Goal: Task Accomplishment & Management: Complete application form

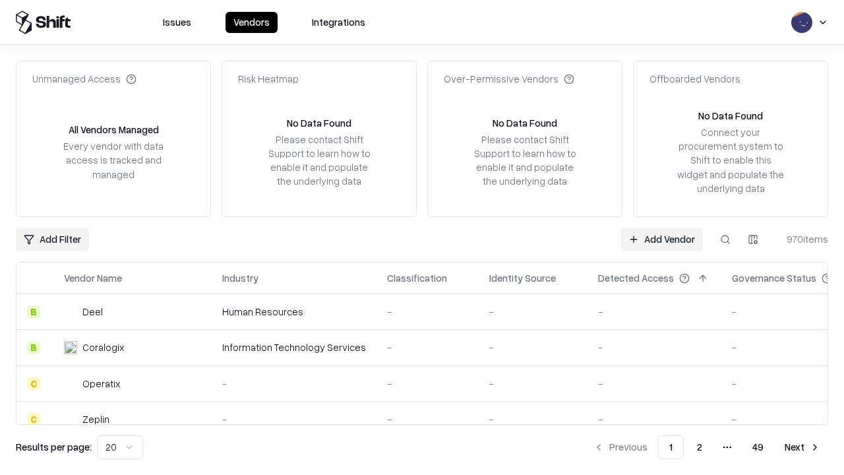
click at [662, 239] on link "Add Vendor" at bounding box center [662, 240] width 82 height 24
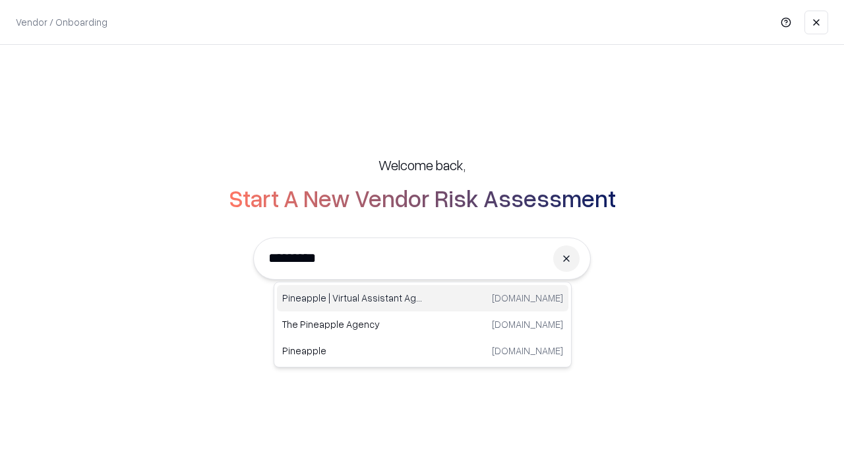
click at [423, 298] on div "Pineapple | Virtual Assistant Agency trypineapple.com" at bounding box center [423, 298] width 292 height 26
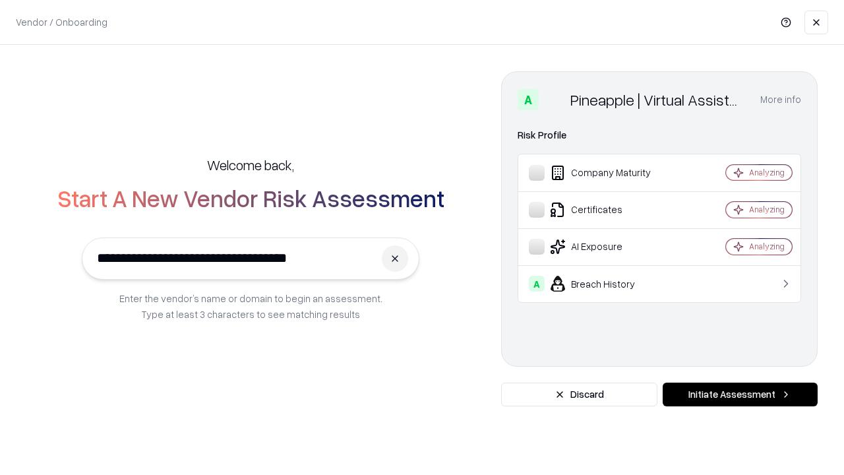
type input "**********"
click at [740, 394] on button "Initiate Assessment" at bounding box center [740, 395] width 155 height 24
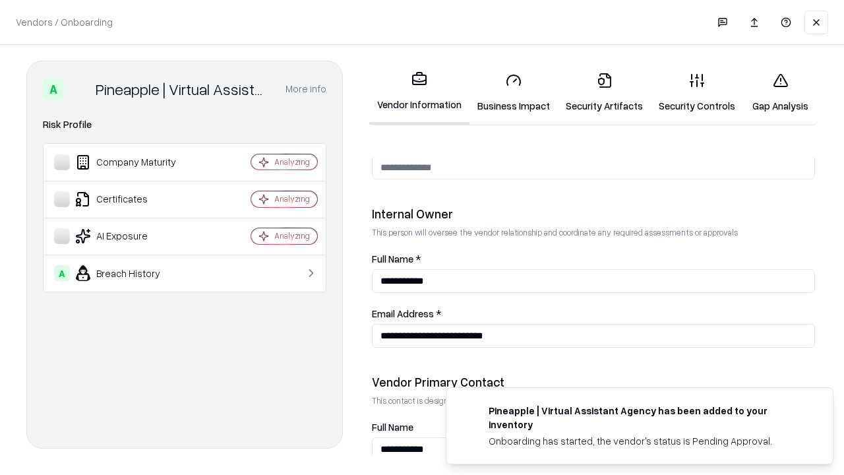
scroll to position [683, 0]
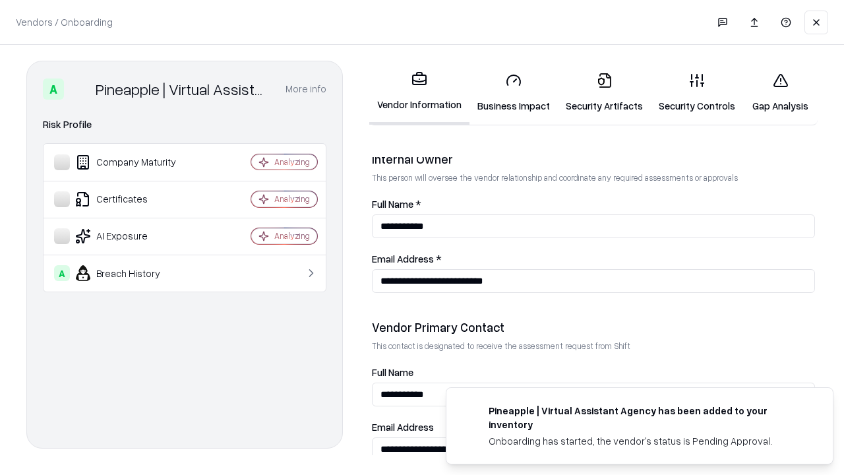
click at [514, 92] on link "Business Impact" at bounding box center [514, 92] width 88 height 61
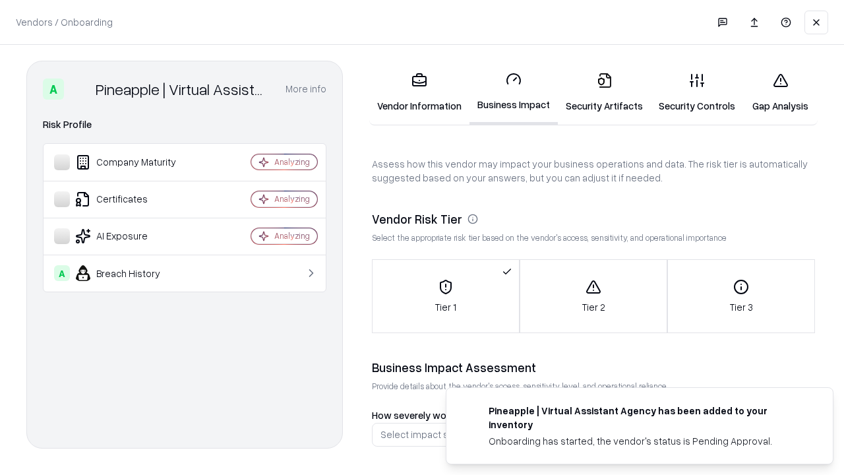
click at [604, 92] on link "Security Artifacts" at bounding box center [604, 92] width 93 height 61
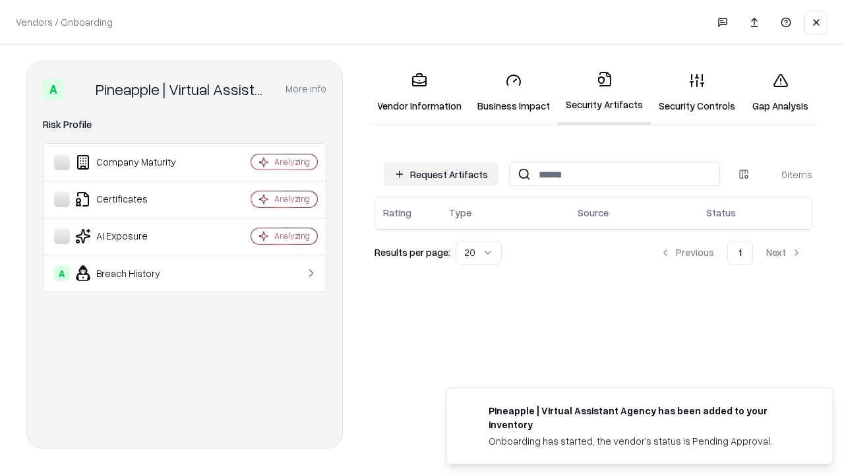
click at [441, 174] on button "Request Artifacts" at bounding box center [441, 174] width 115 height 24
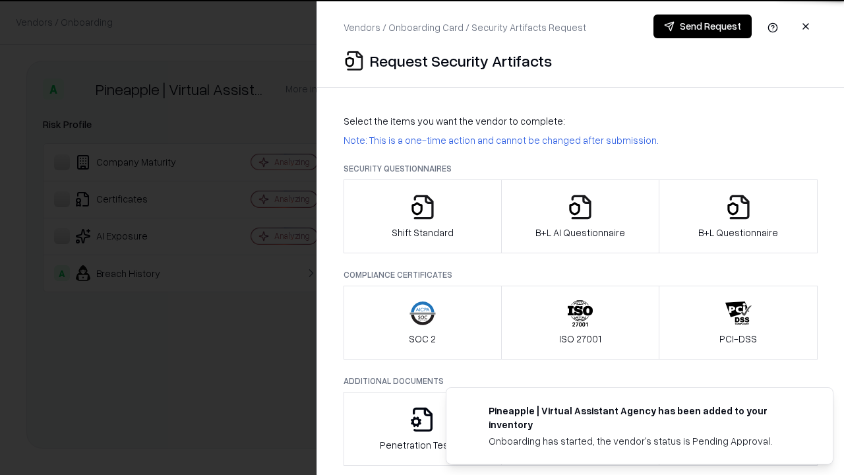
click at [422, 216] on icon "button" at bounding box center [423, 207] width 26 height 26
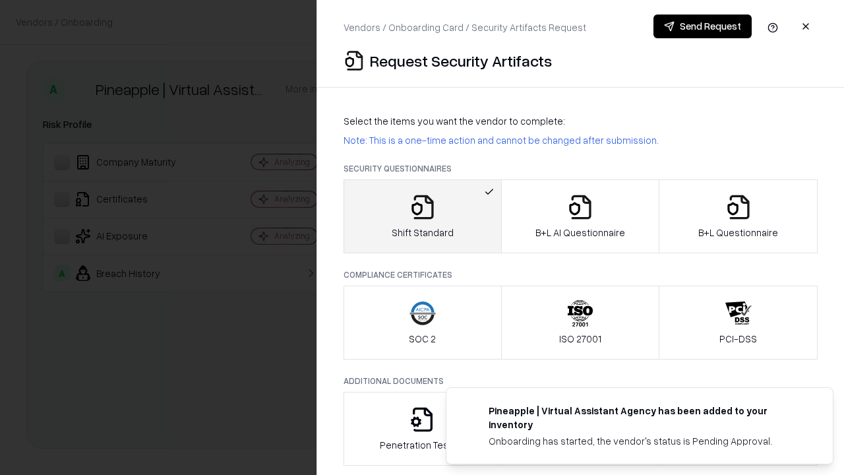
click at [702, 26] on button "Send Request" at bounding box center [703, 27] width 98 height 24
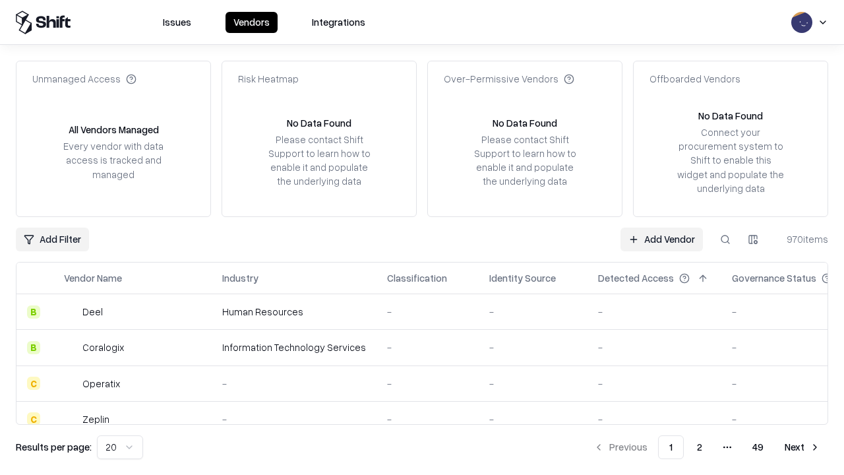
click at [726, 239] on button at bounding box center [726, 240] width 24 height 24
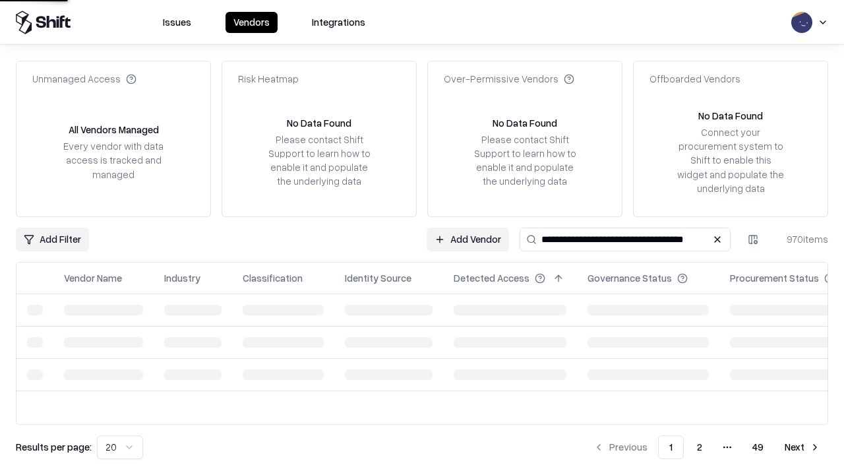
type input "**********"
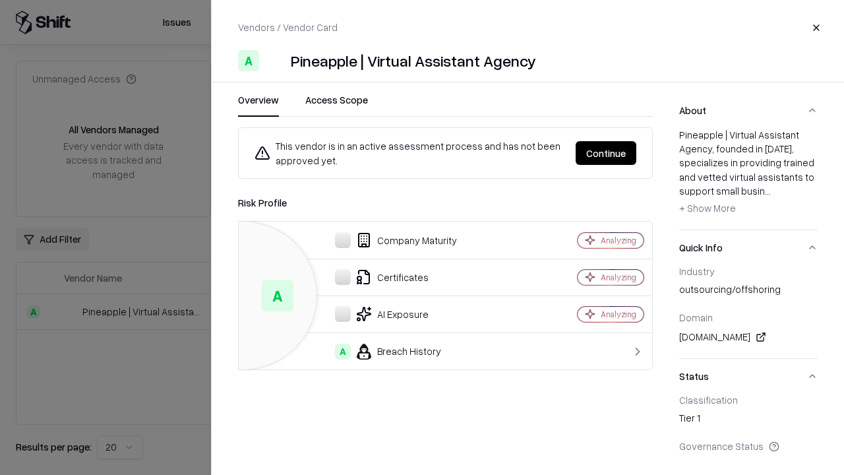
click at [606, 153] on button "Continue" at bounding box center [606, 153] width 61 height 24
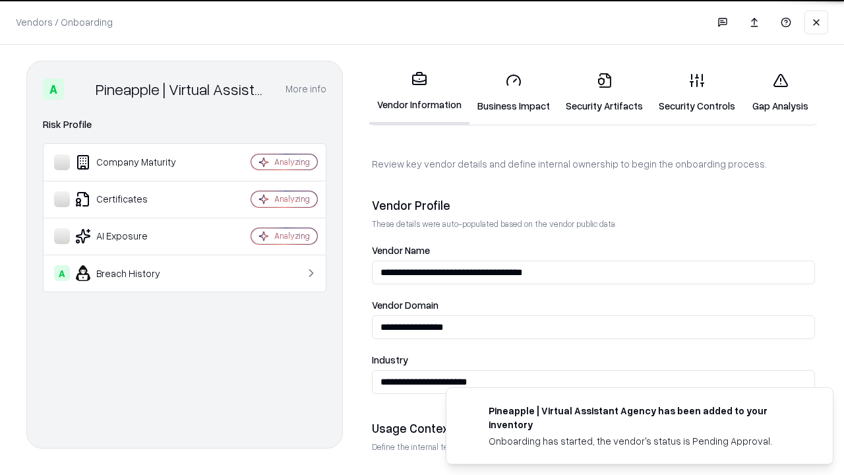
click at [604, 92] on link "Security Artifacts" at bounding box center [604, 92] width 93 height 61
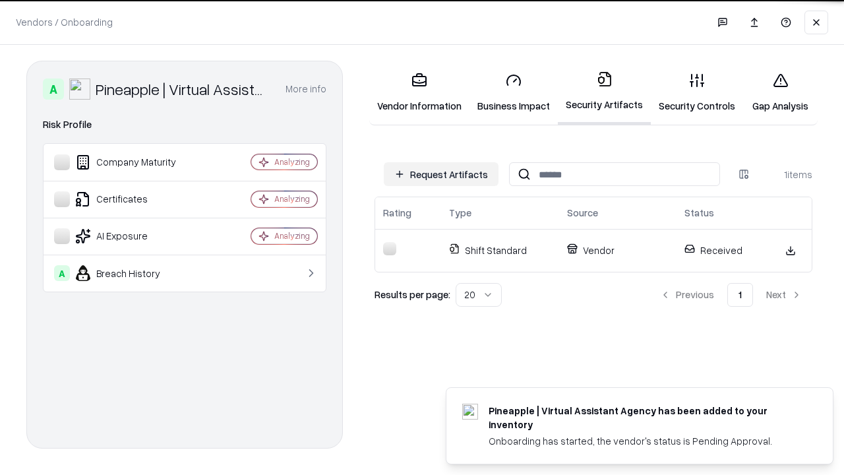
click at [780, 92] on link "Gap Analysis" at bounding box center [780, 92] width 75 height 61
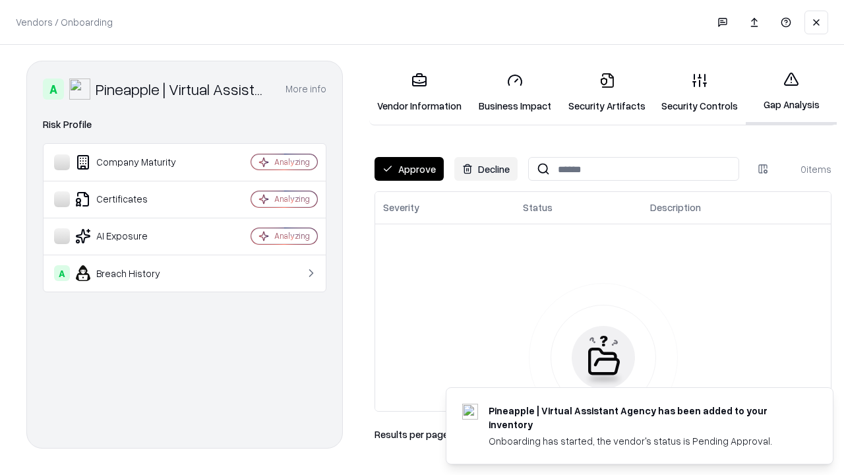
click at [409, 169] on button "Approve" at bounding box center [409, 169] width 69 height 24
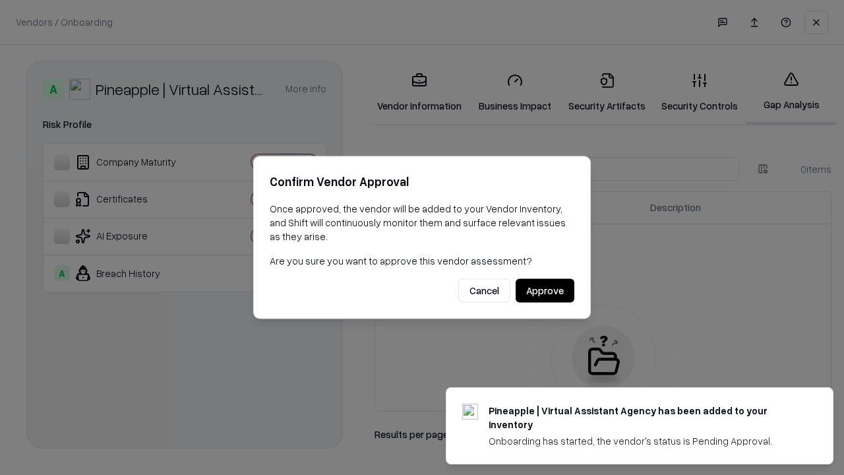
click at [545, 290] on button "Approve" at bounding box center [545, 291] width 59 height 24
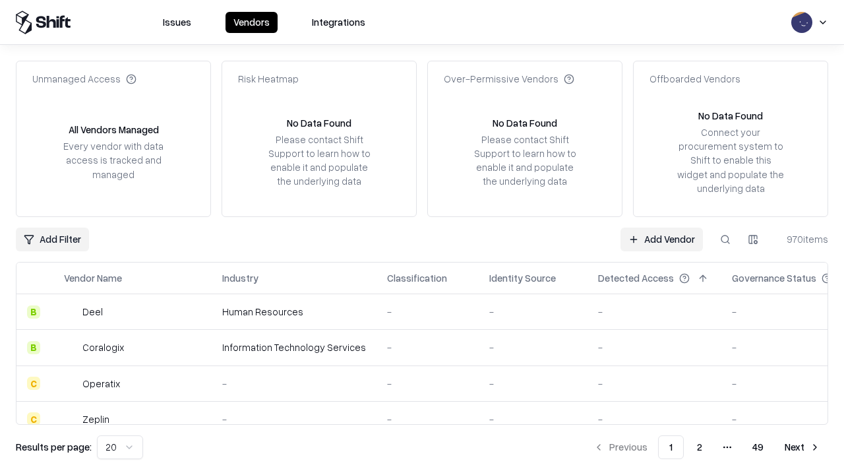
type input "**********"
click at [662, 239] on link "Add Vendor" at bounding box center [662, 240] width 82 height 24
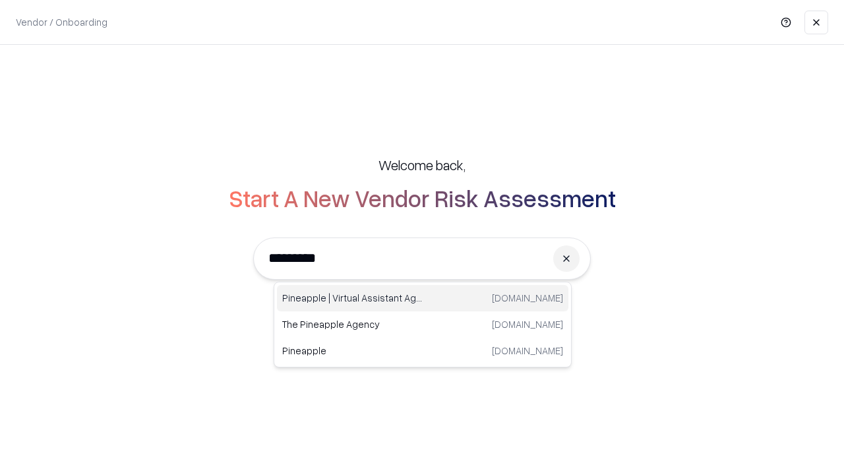
click at [423, 298] on div "Pineapple | Virtual Assistant Agency trypineapple.com" at bounding box center [423, 298] width 292 height 26
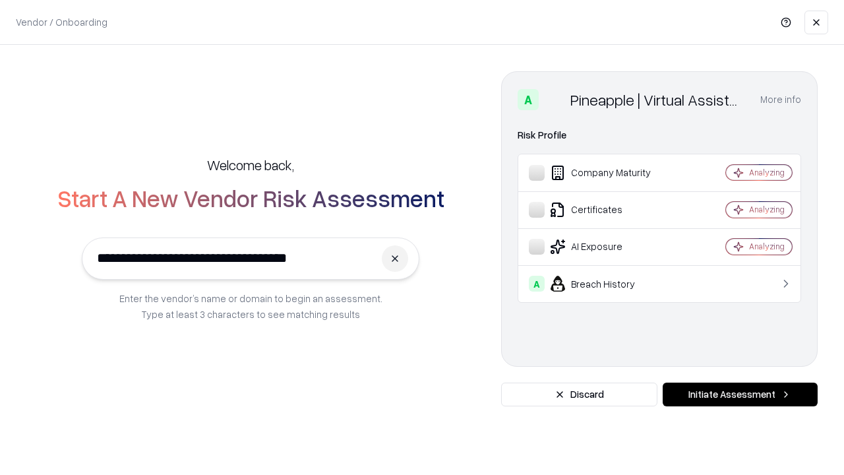
type input "**********"
click at [740, 394] on button "Initiate Assessment" at bounding box center [740, 395] width 155 height 24
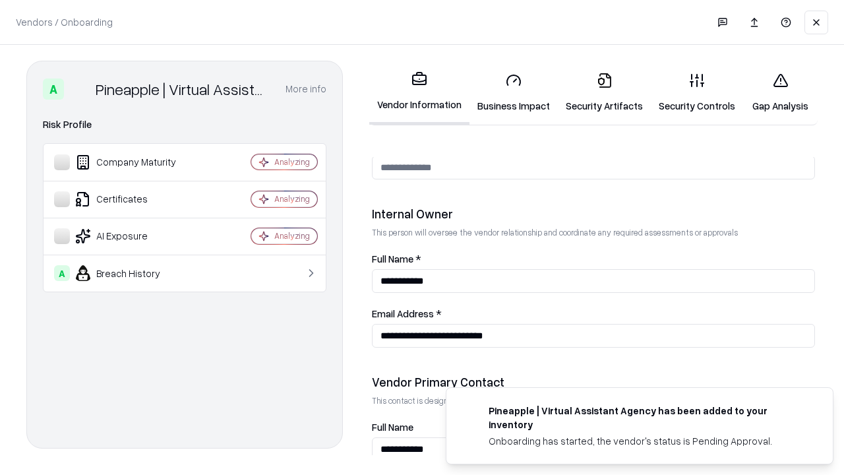
scroll to position [683, 0]
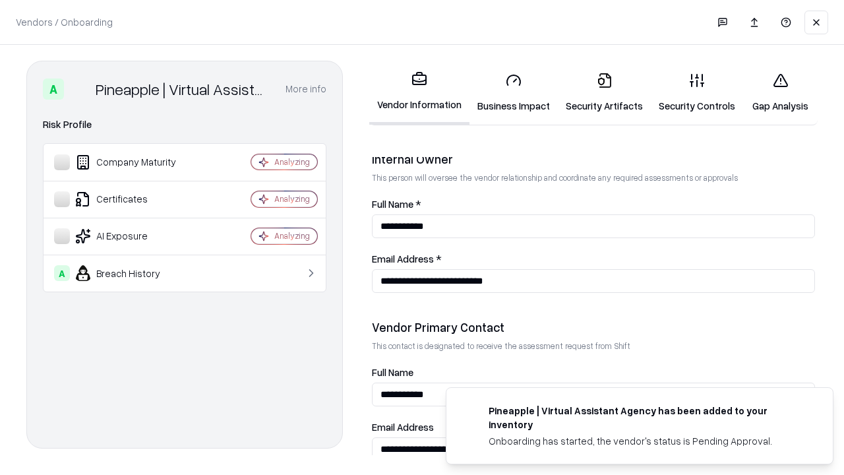
click at [780, 92] on link "Gap Analysis" at bounding box center [780, 92] width 75 height 61
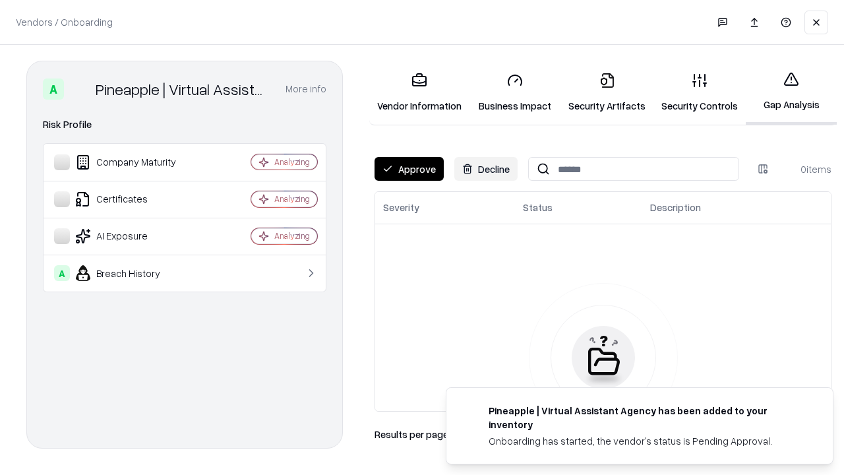
click at [409, 169] on button "Approve" at bounding box center [409, 169] width 69 height 24
